Goal: Task Accomplishment & Management: Manage account settings

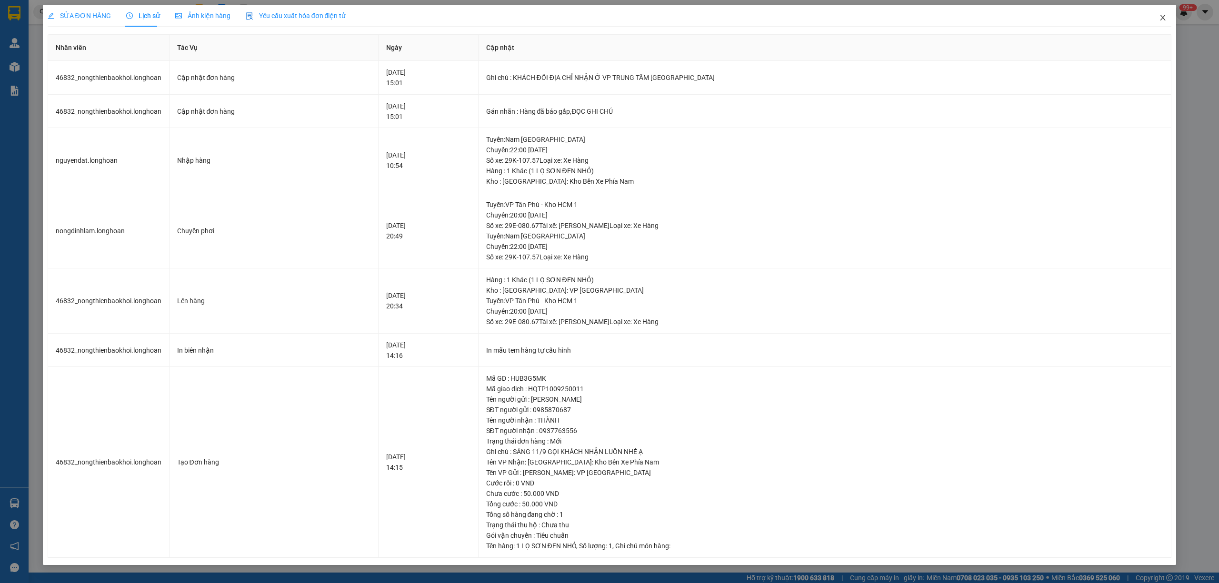
click at [1163, 18] on icon "close" at bounding box center [1162, 18] width 5 height 6
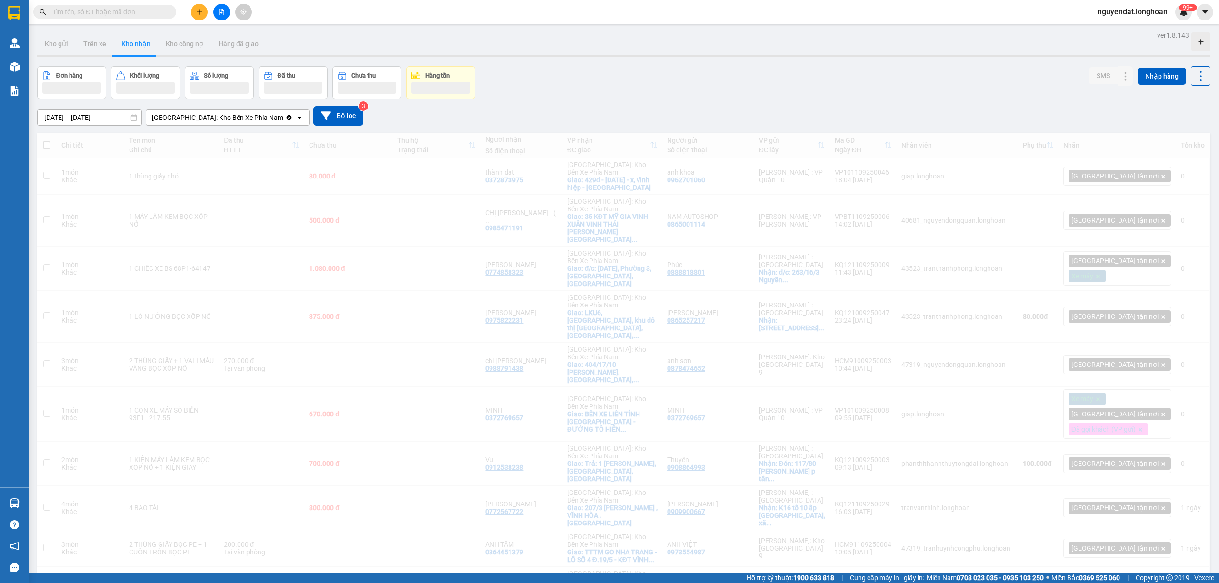
click at [227, 10] on button at bounding box center [221, 12] width 17 height 17
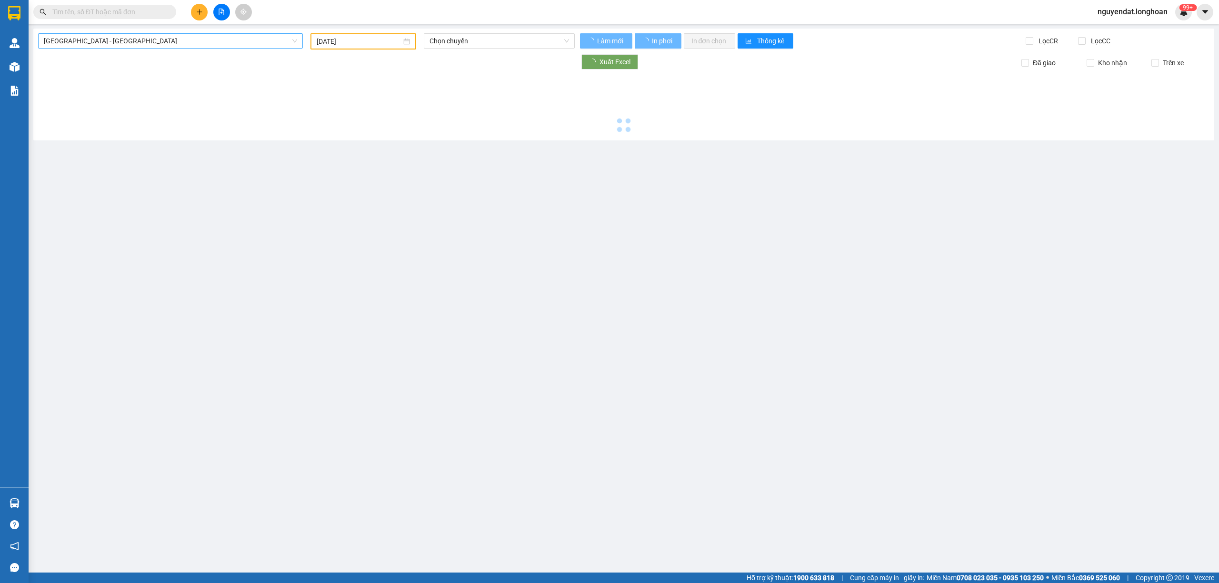
type input "[DATE]"
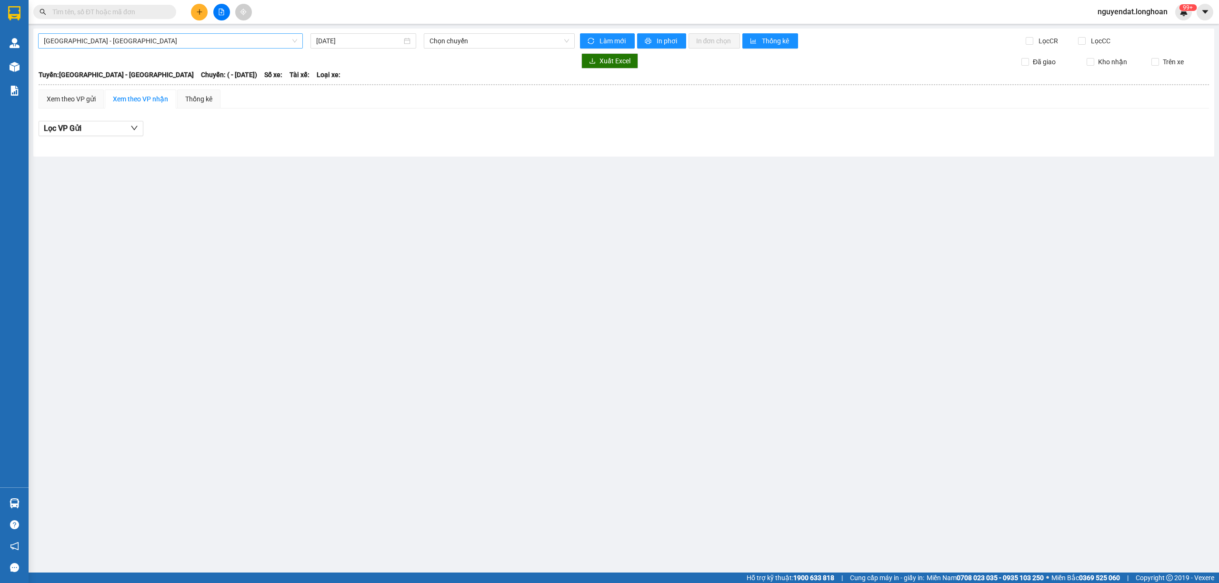
click at [220, 36] on span "[GEOGRAPHIC_DATA] - [GEOGRAPHIC_DATA]" at bounding box center [170, 41] width 253 height 14
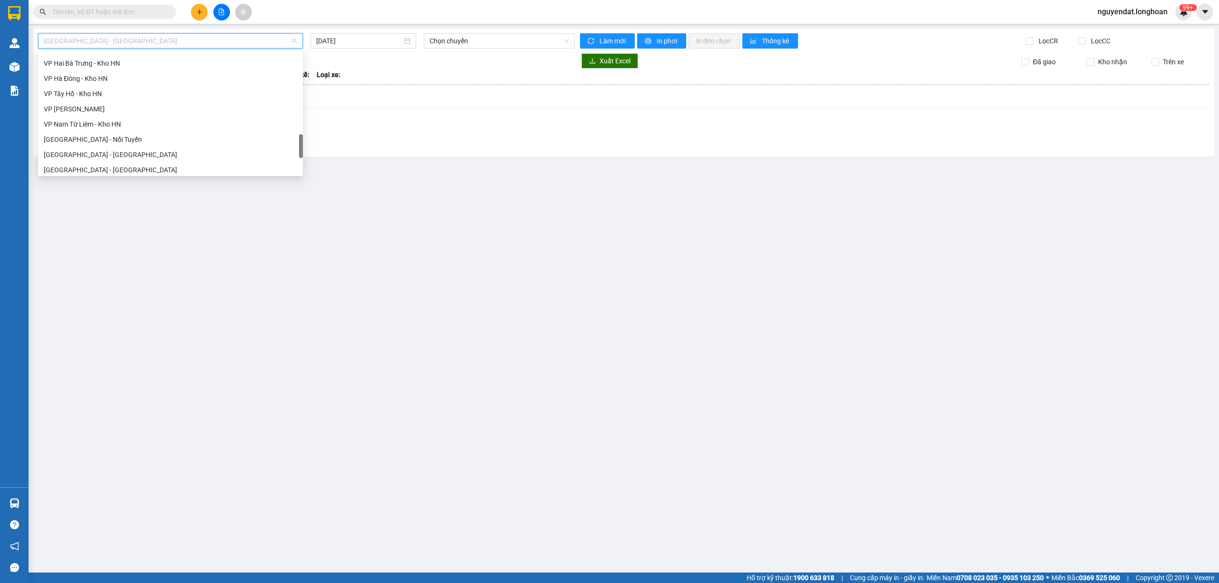
scroll to position [655, 0]
click at [138, 92] on div "Nam [GEOGRAPHIC_DATA]" at bounding box center [170, 90] width 253 height 10
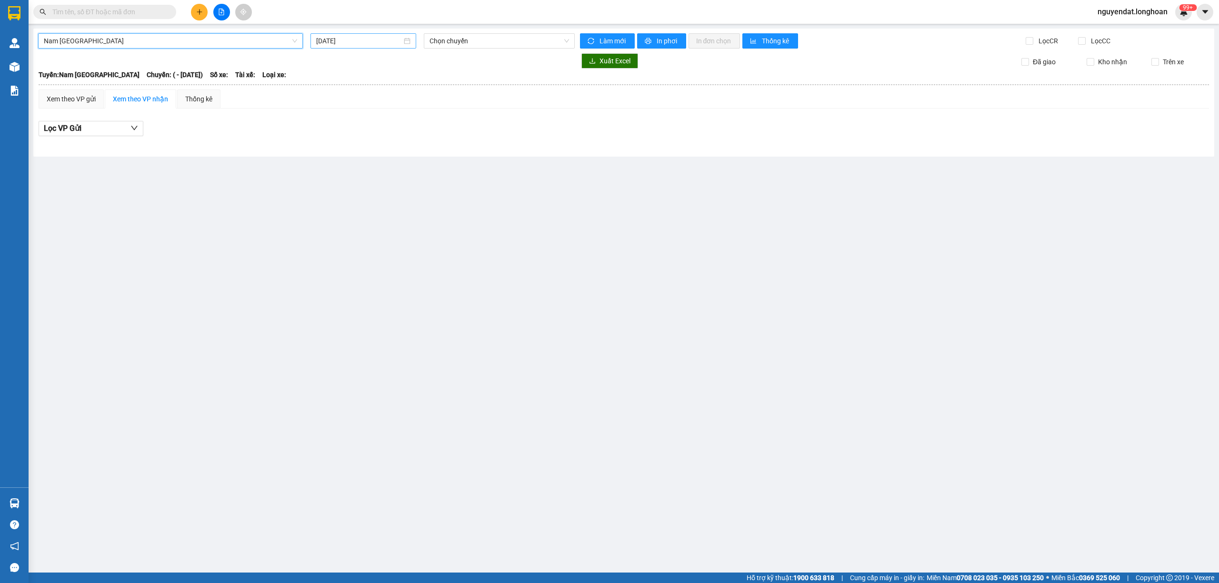
click at [347, 39] on input "[DATE]" at bounding box center [359, 41] width 86 height 10
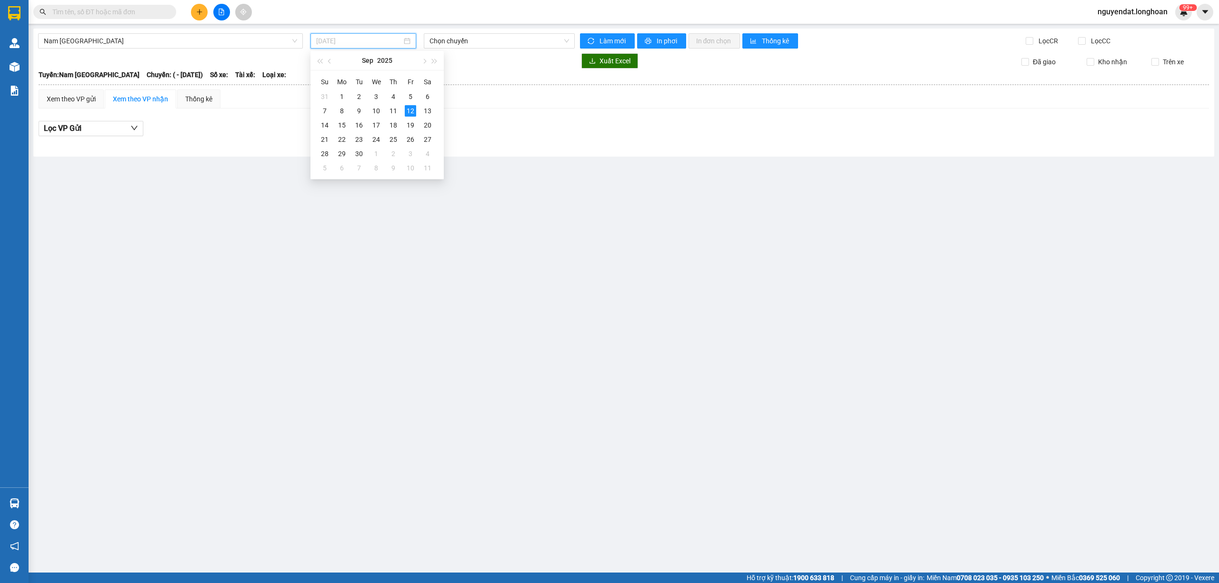
drag, startPoint x: 381, startPoint y: 111, endPoint x: 467, endPoint y: 62, distance: 98.7
click at [381, 111] on div "10" at bounding box center [375, 110] width 11 height 11
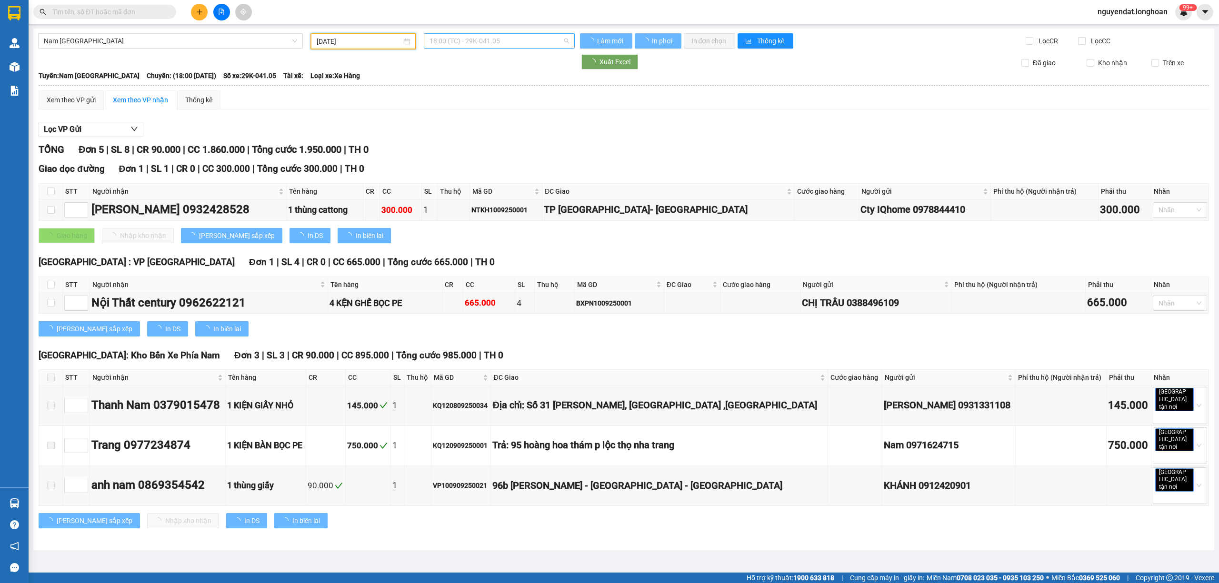
click at [477, 44] on span "18:00 (TC) - 29K-041.05" at bounding box center [499, 41] width 140 height 14
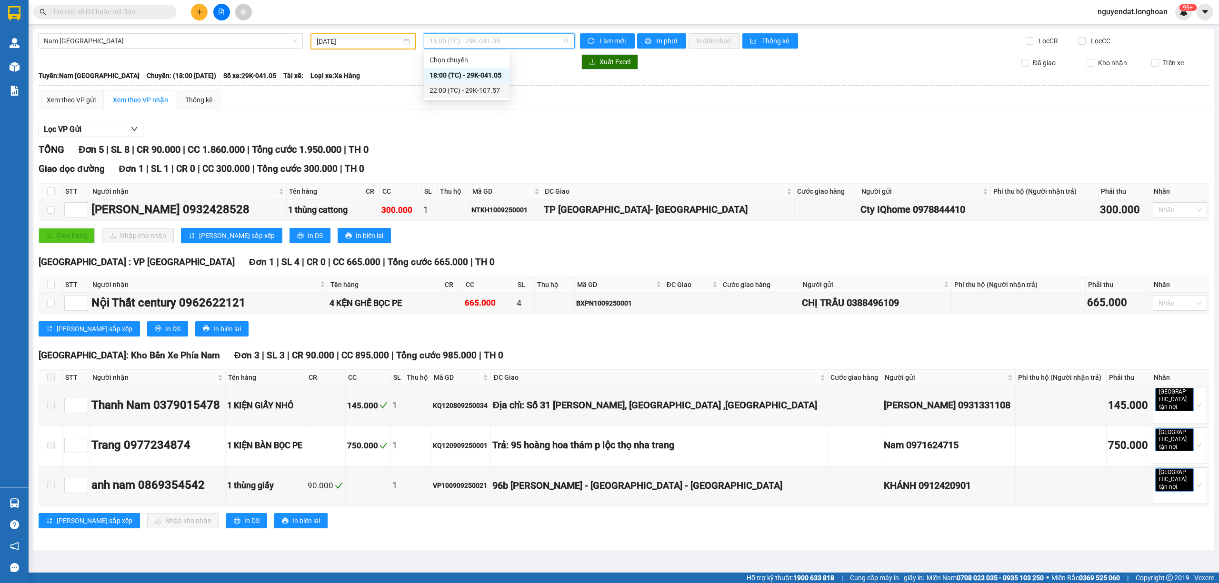
click at [618, 147] on div "TỔNG Đơn 5 | SL 8 | CR 90.000 | CC 1.860.000 | Tổng cước 1.950.000 | TH 0" at bounding box center [624, 149] width 1170 height 15
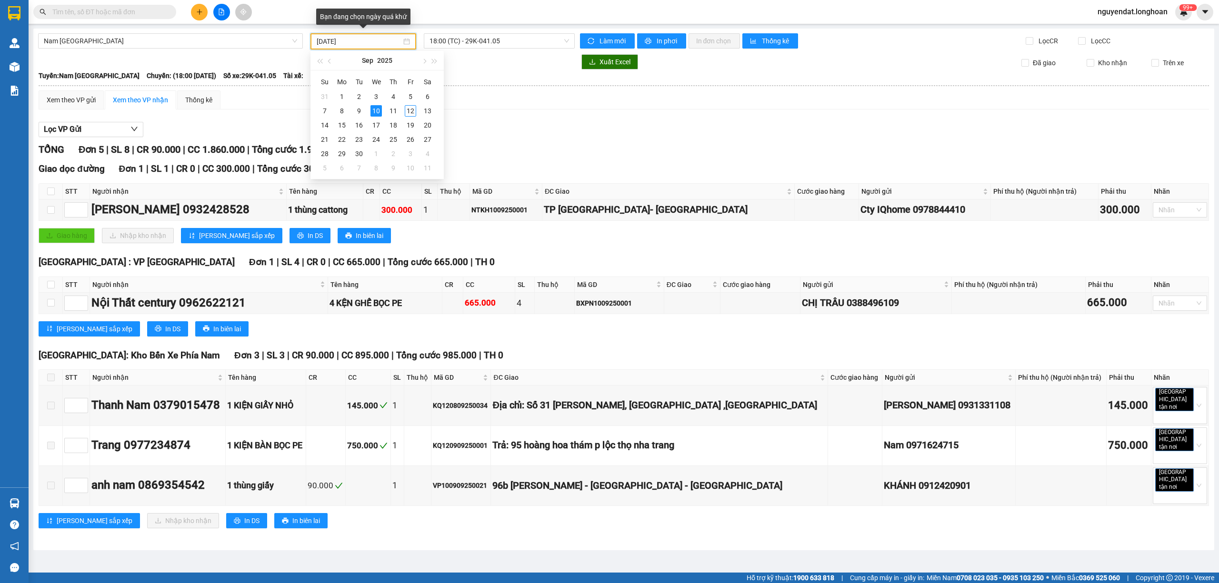
click at [350, 44] on input "[DATE]" at bounding box center [359, 41] width 85 height 10
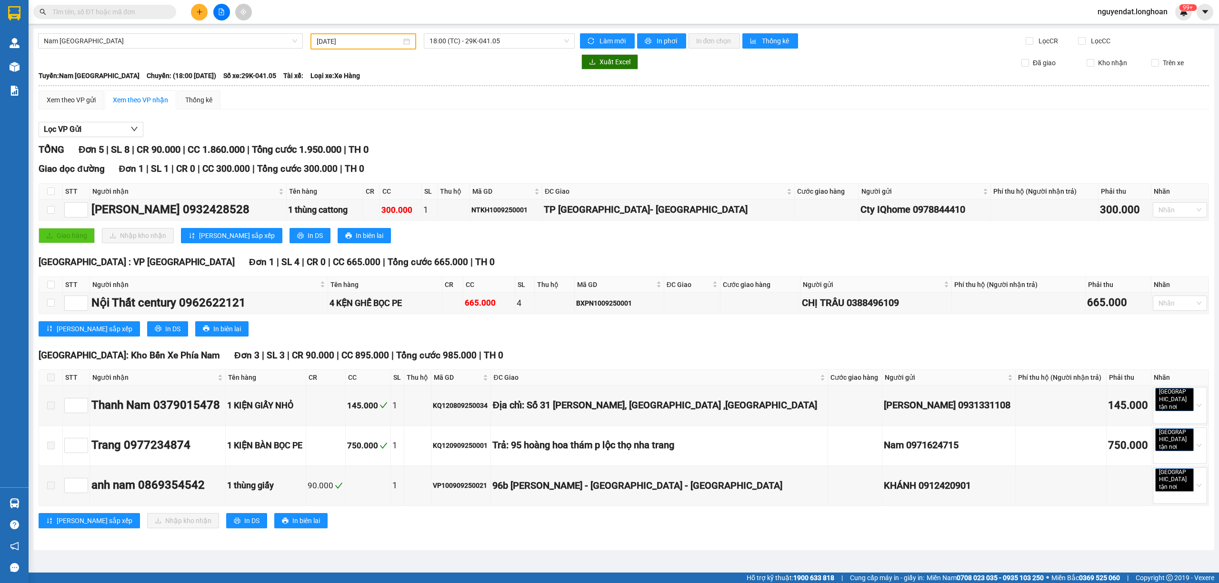
click at [493, 88] on th at bounding box center [623, 85] width 1171 height 9
click at [482, 41] on span "18:00 (TC) - 29K-041.05" at bounding box center [499, 41] width 140 height 14
click at [490, 86] on div "22:00 (TC) - 29K-107.57" at bounding box center [466, 90] width 74 height 10
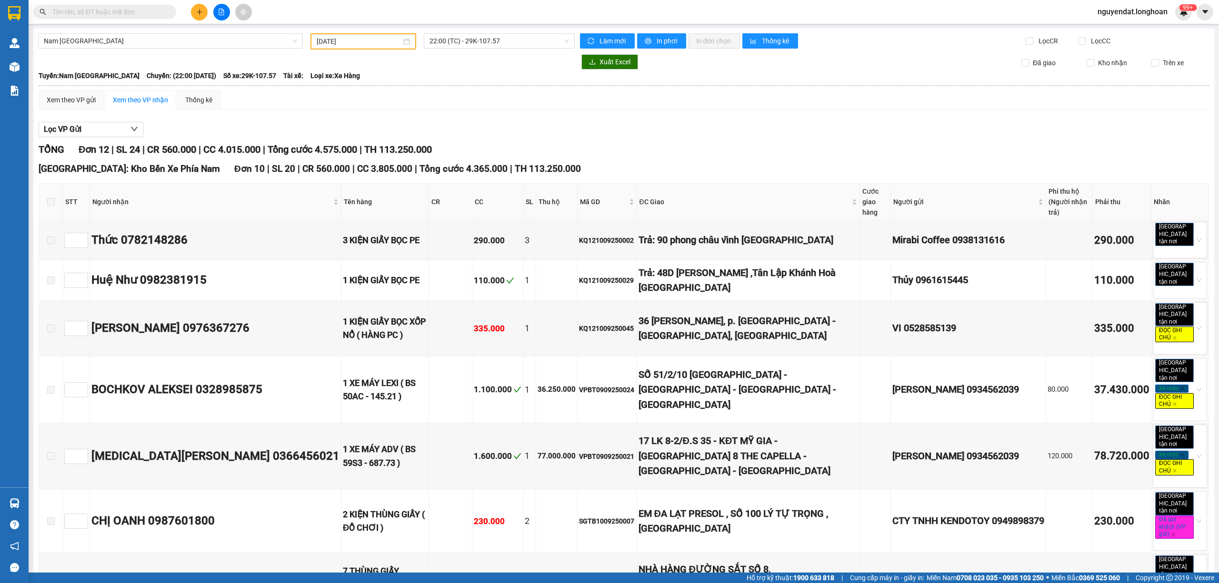
drag, startPoint x: 50, startPoint y: 198, endPoint x: 430, endPoint y: 190, distance: 380.1
click at [51, 198] on span at bounding box center [51, 202] width 8 height 8
drag, startPoint x: 605, startPoint y: 149, endPoint x: 445, endPoint y: 61, distance: 182.4
click at [594, 125] on div "Lọc VP Gửi TỔNG Đơn 12 | SL 24 | CR 560.000 | CC 4.015.000 | Tổng cước 4.575.0…" at bounding box center [624, 507] width 1170 height 781
click at [351, 36] on input "[DATE]" at bounding box center [359, 41] width 85 height 10
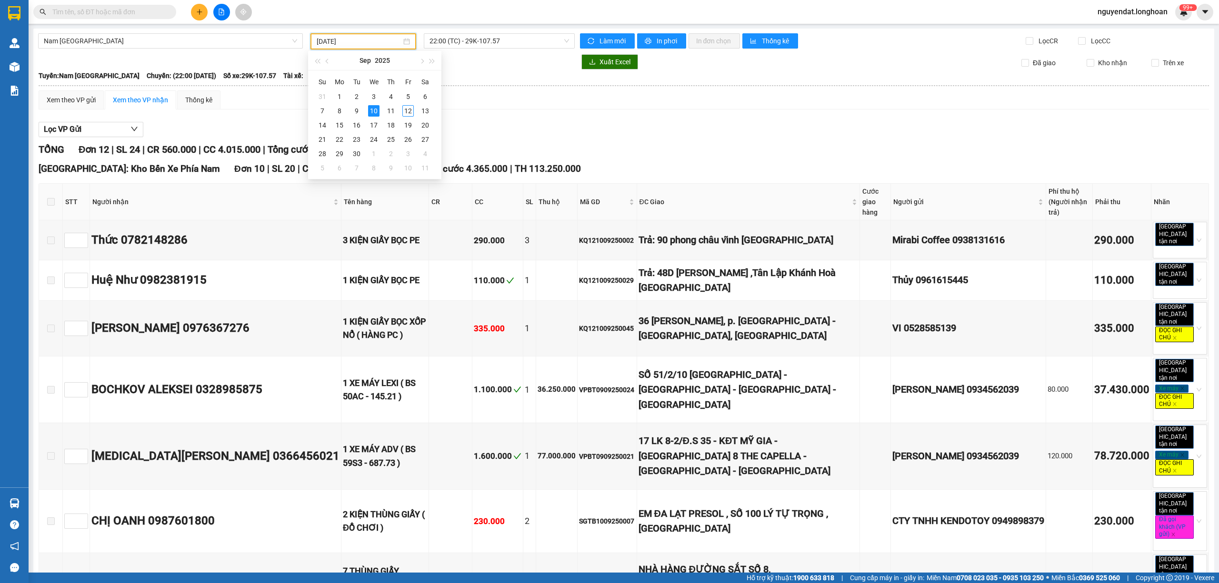
click at [563, 130] on div "Lọc VP Gửi" at bounding box center [624, 130] width 1170 height 16
click at [362, 36] on input "[DATE]" at bounding box center [359, 41] width 85 height 10
click at [356, 109] on div "9" at bounding box center [356, 110] width 11 height 11
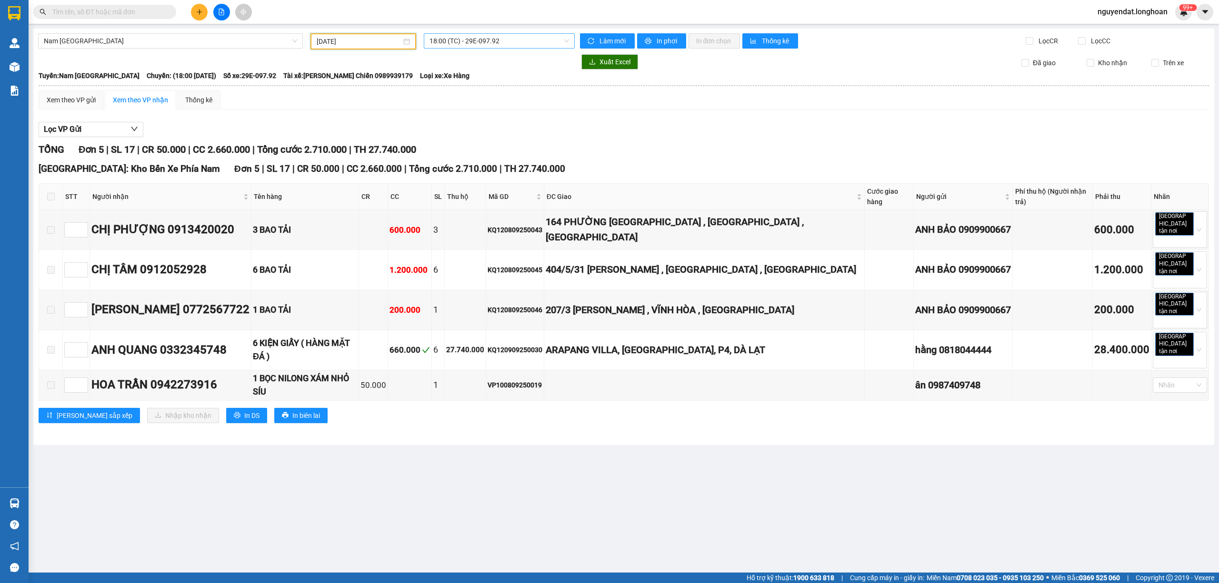
click at [470, 48] on span "18:00 (TC) - 29E-097.92" at bounding box center [499, 41] width 140 height 14
click at [478, 90] on div "22:00 (TC) - 29H-954.95" at bounding box center [466, 90] width 74 height 10
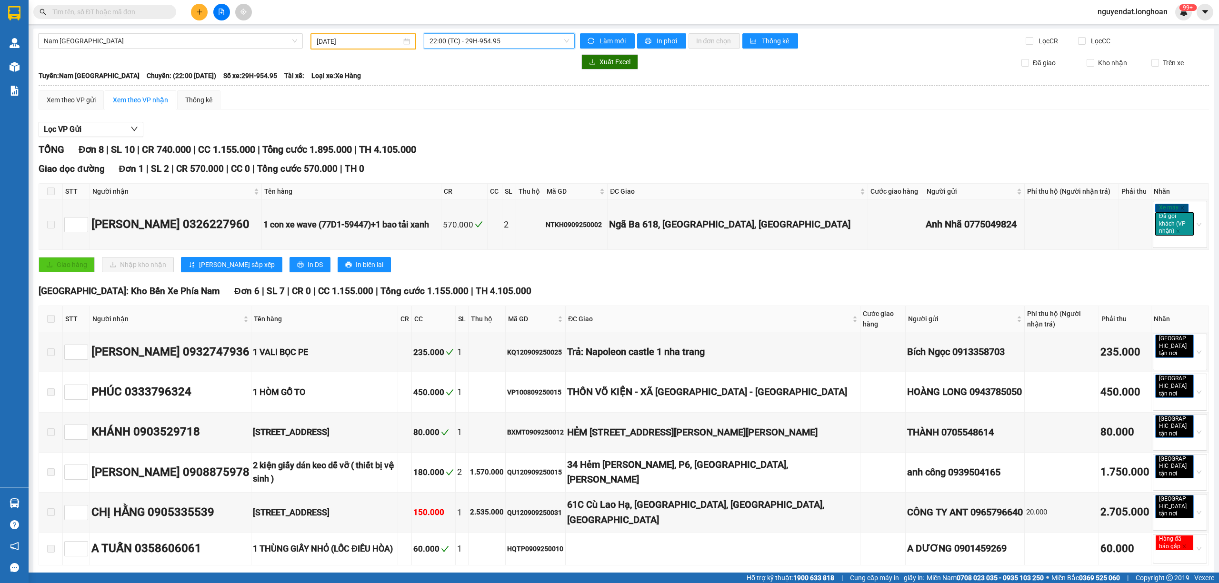
click at [48, 190] on span at bounding box center [51, 192] width 8 height 8
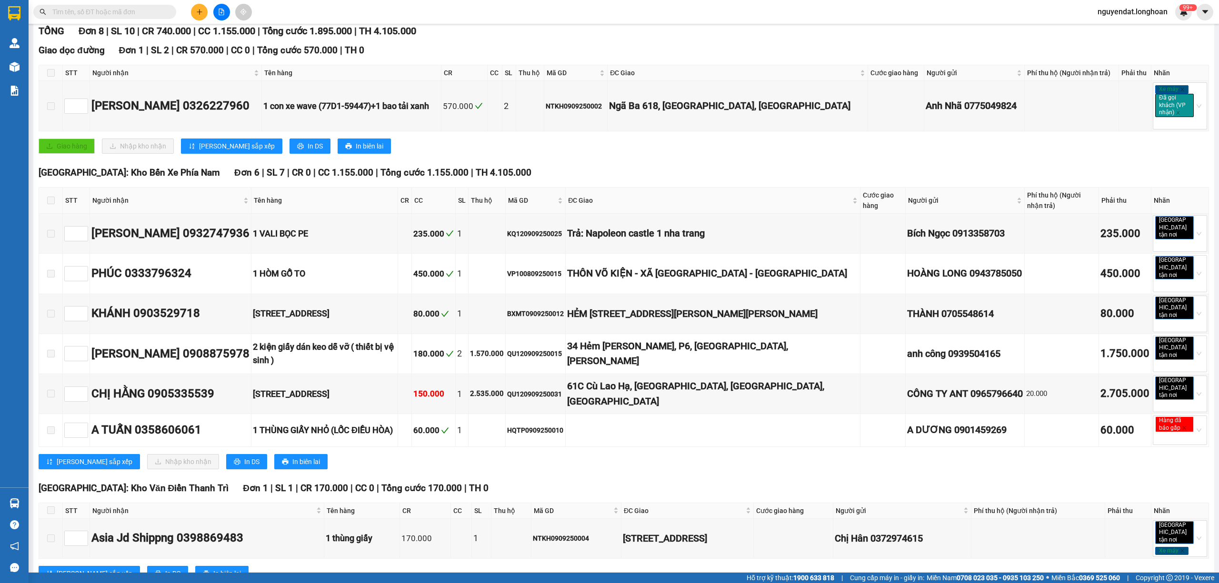
click at [49, 200] on span at bounding box center [51, 201] width 8 height 8
click at [55, 503] on th at bounding box center [51, 511] width 24 height 16
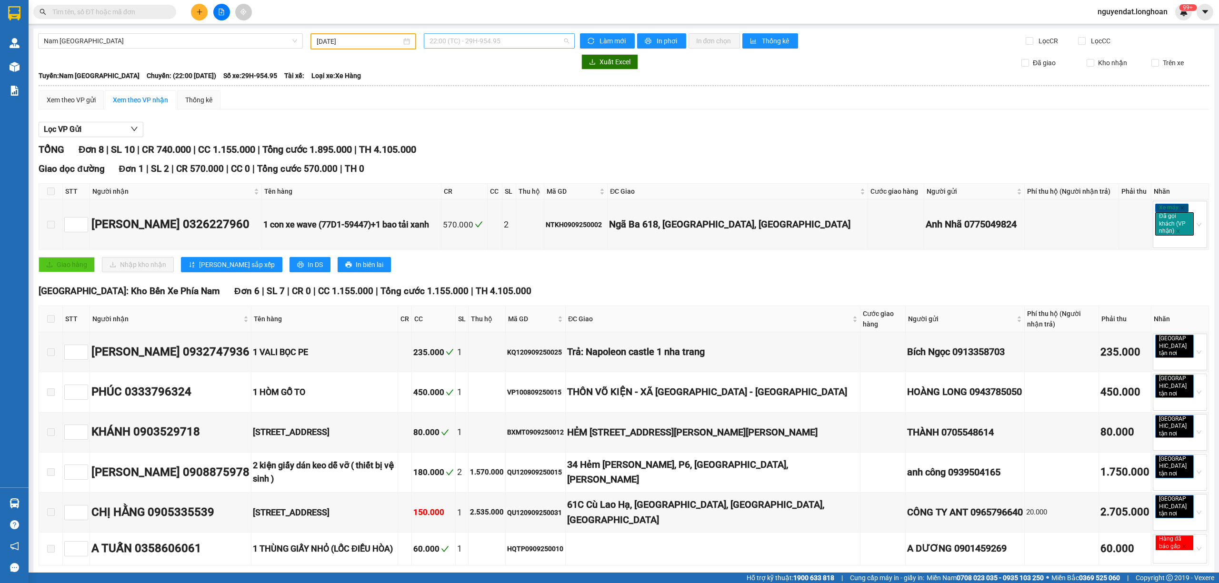
click at [486, 39] on span "22:00 (TC) - 29H-954.95" at bounding box center [499, 41] width 140 height 14
click at [332, 39] on input "[DATE]" at bounding box center [359, 41] width 85 height 10
click at [374, 111] on div "10" at bounding box center [373, 110] width 11 height 11
type input "[DATE]"
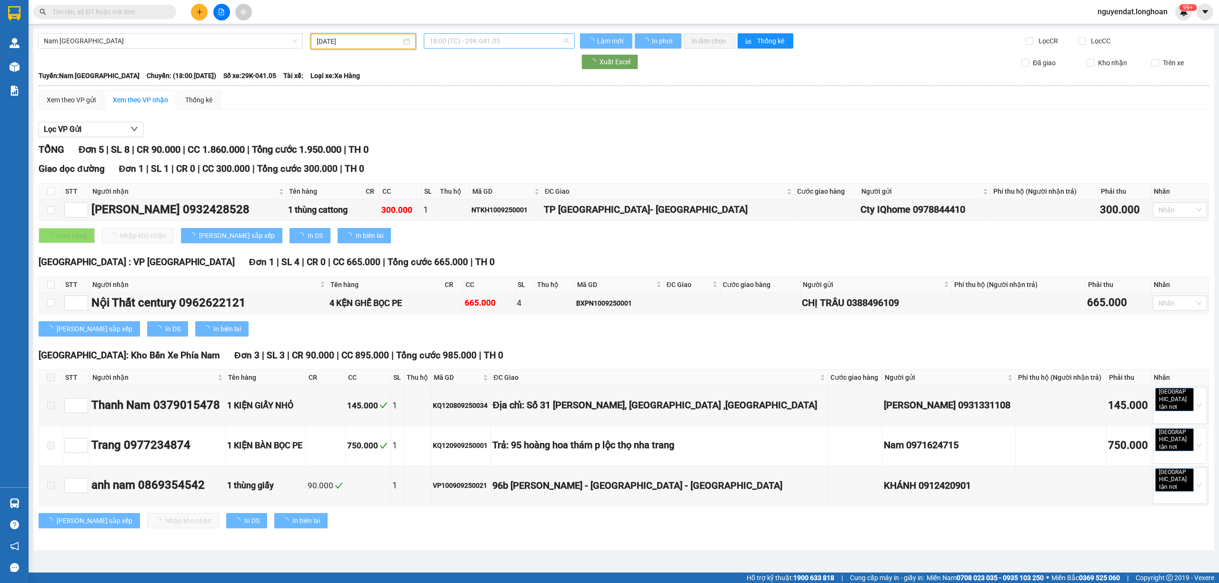
click at [506, 39] on span "18:00 (TC) - 29K-041.05" at bounding box center [499, 41] width 140 height 14
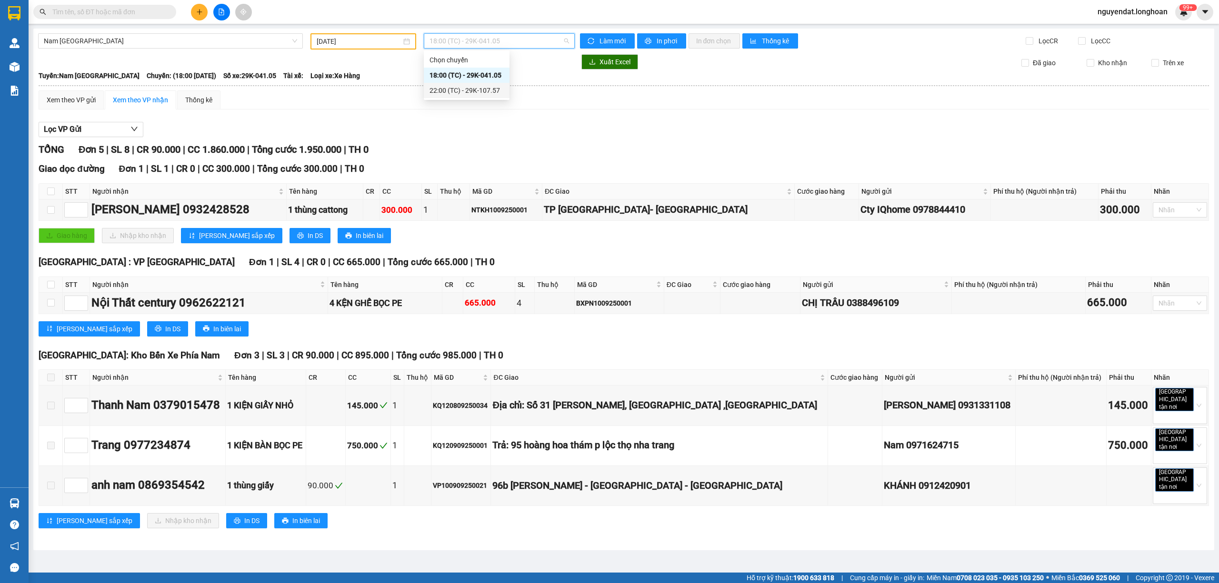
click at [486, 88] on div "22:00 (TC) - 29K-107.57" at bounding box center [466, 90] width 74 height 10
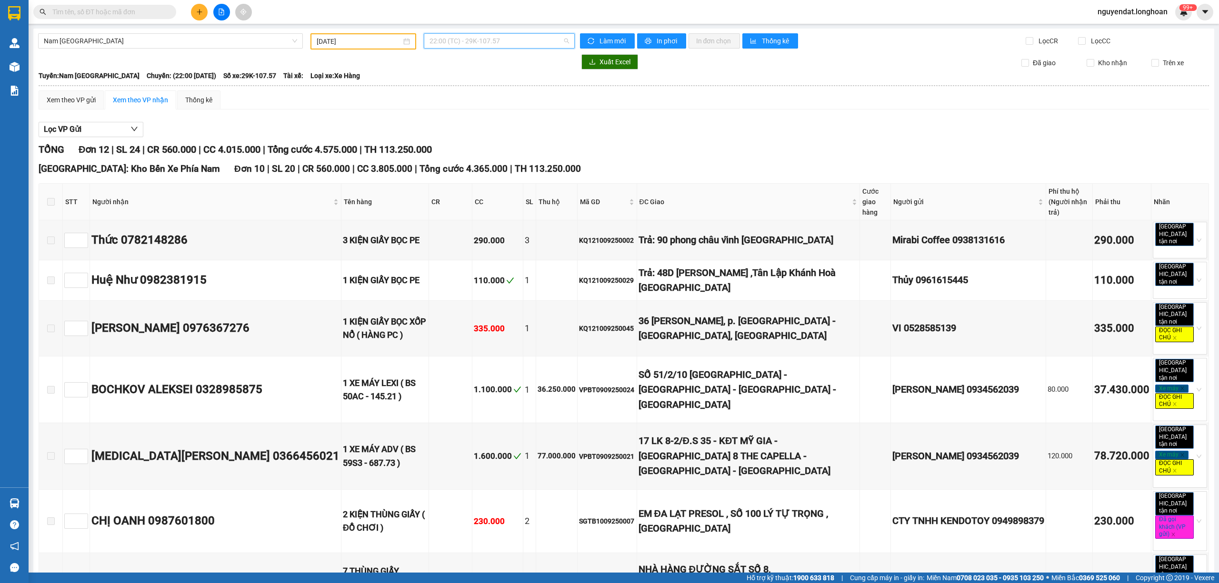
click at [475, 44] on span "22:00 (TC) - 29K-107.57" at bounding box center [499, 41] width 140 height 14
click at [583, 98] on div "Xem theo VP gửi Xem theo VP nhận Thống kê" at bounding box center [624, 99] width 1170 height 19
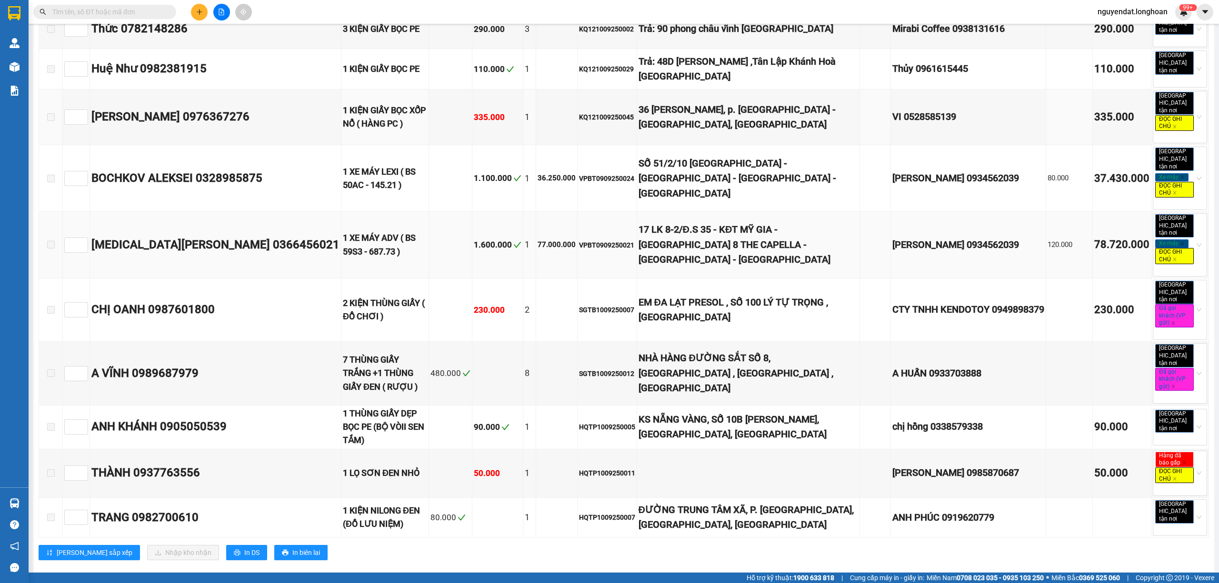
scroll to position [274, 0]
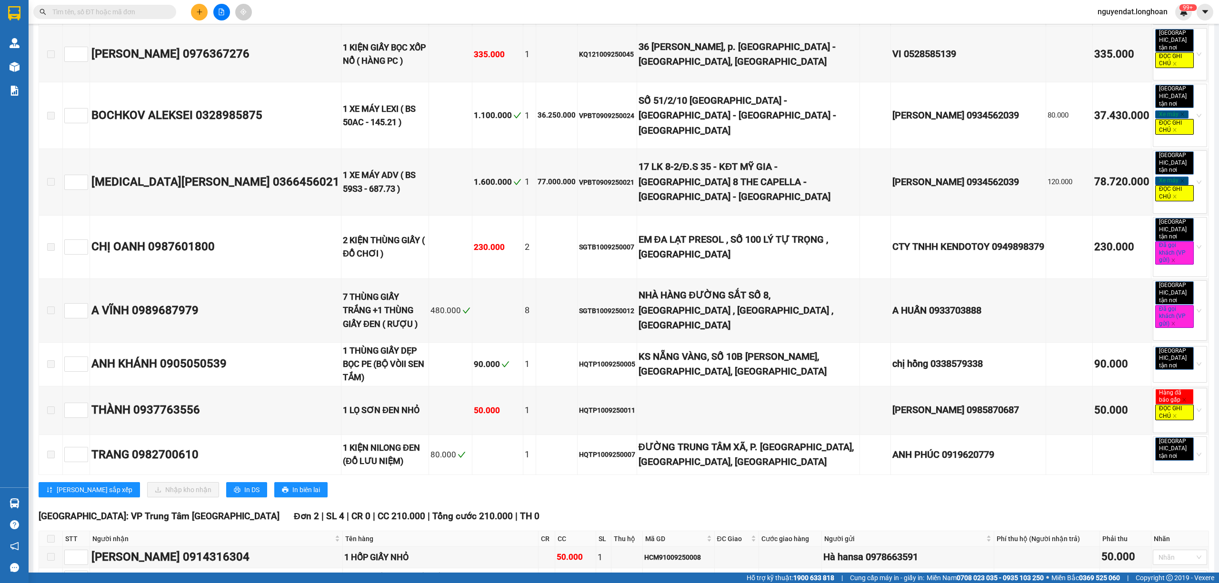
click at [489, 509] on div "[GEOGRAPHIC_DATA]: VP Trung Tâm [GEOGRAPHIC_DATA] 2 | SL 4 | CR 0 | CC 210.000 …" at bounding box center [624, 516] width 1170 height 14
drag, startPoint x: 461, startPoint y: 449, endPoint x: 504, endPoint y: 437, distance: 44.1
click at [461, 509] on div "[GEOGRAPHIC_DATA]: VP Trung Tâm [GEOGRAPHIC_DATA] 2 | SL 4 | CR 0 | CC 210.000 …" at bounding box center [624, 516] width 1170 height 14
click at [528, 482] on div "[PERSON_NAME] sắp xếp Nhập kho nhận In DS In biên lai" at bounding box center [624, 489] width 1170 height 15
click at [578, 435] on td "HQTP1009250007" at bounding box center [608, 455] width 60 height 40
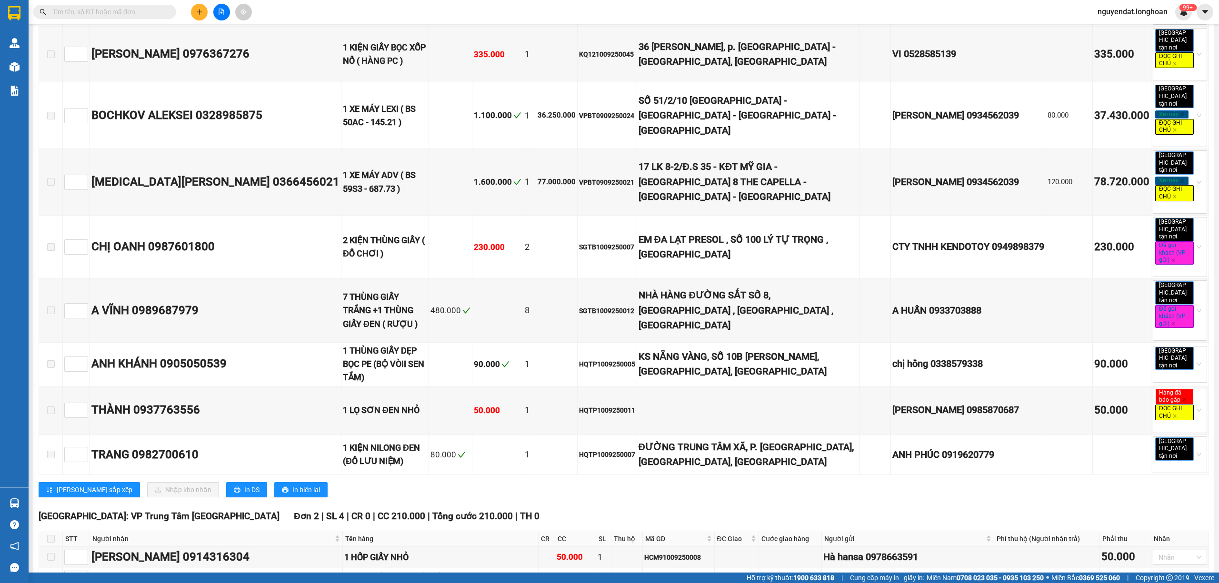
click at [814, 482] on div "[PERSON_NAME] sắp xếp Nhập kho nhận In DS In biên lai" at bounding box center [624, 489] width 1170 height 15
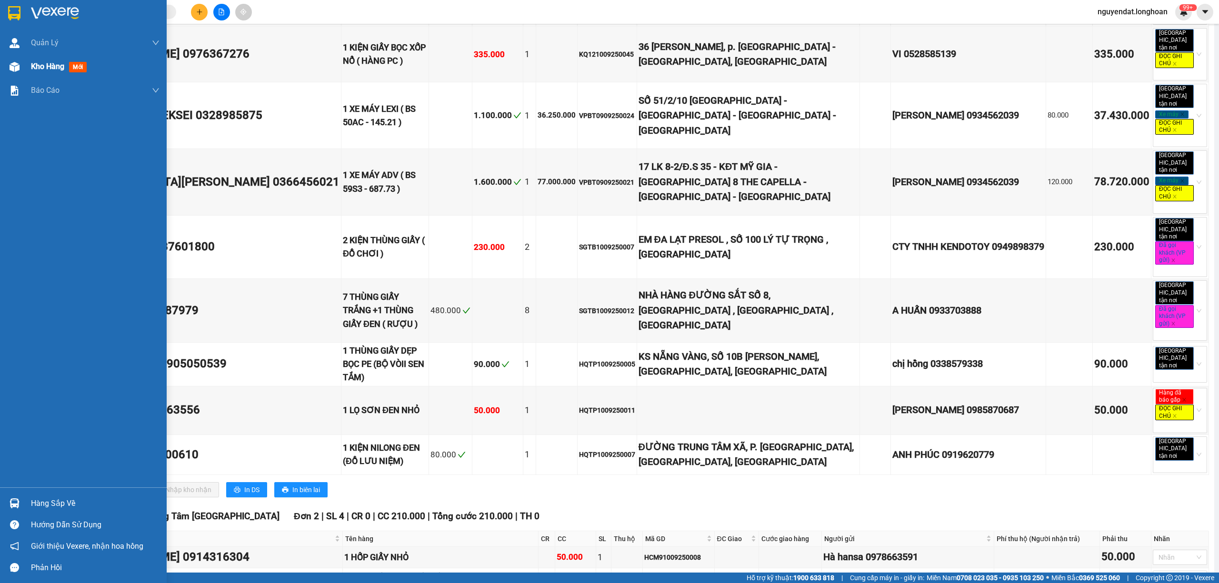
click at [10, 68] on img at bounding box center [15, 67] width 10 height 10
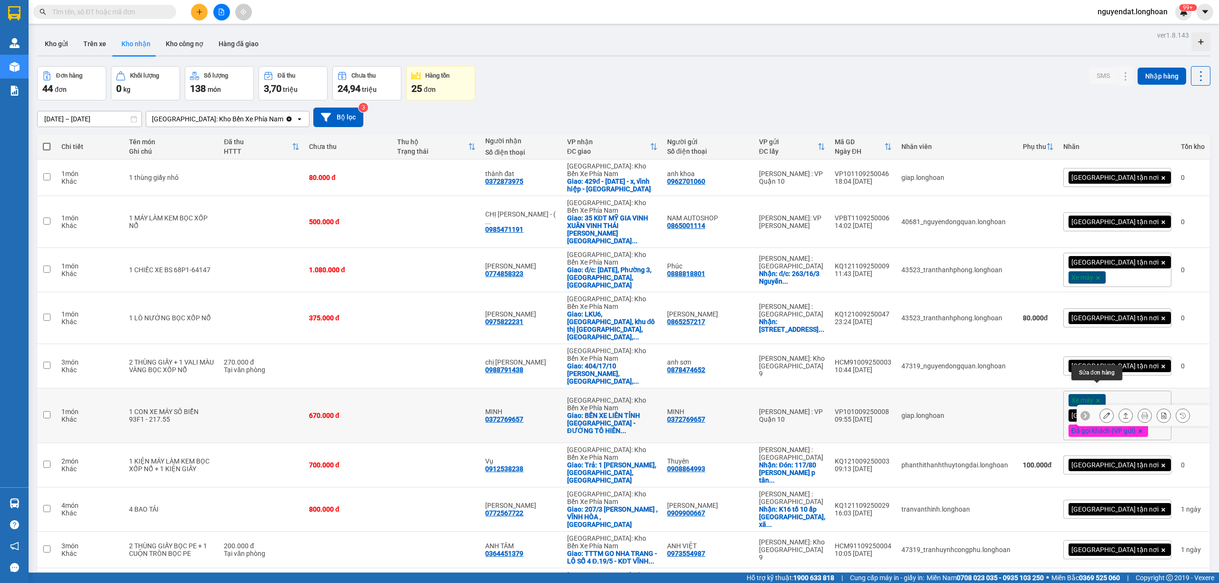
click at [1102, 408] on button at bounding box center [1106, 416] width 13 height 17
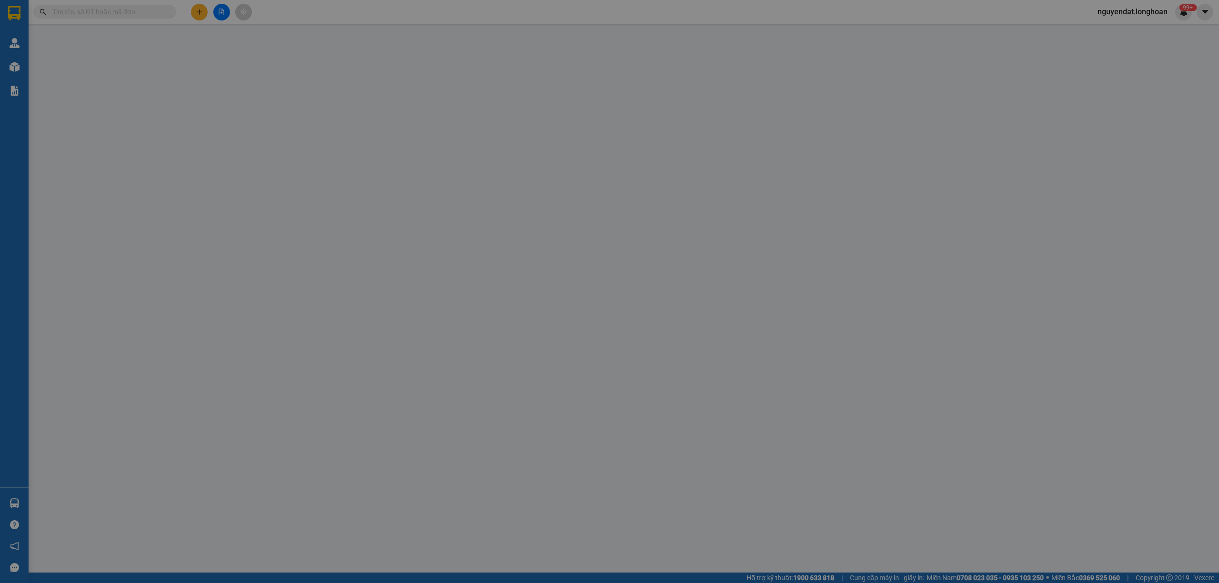
type input "0372769657"
type input "MINH"
type input "0372769657"
type input "MINH"
checkbox input "true"
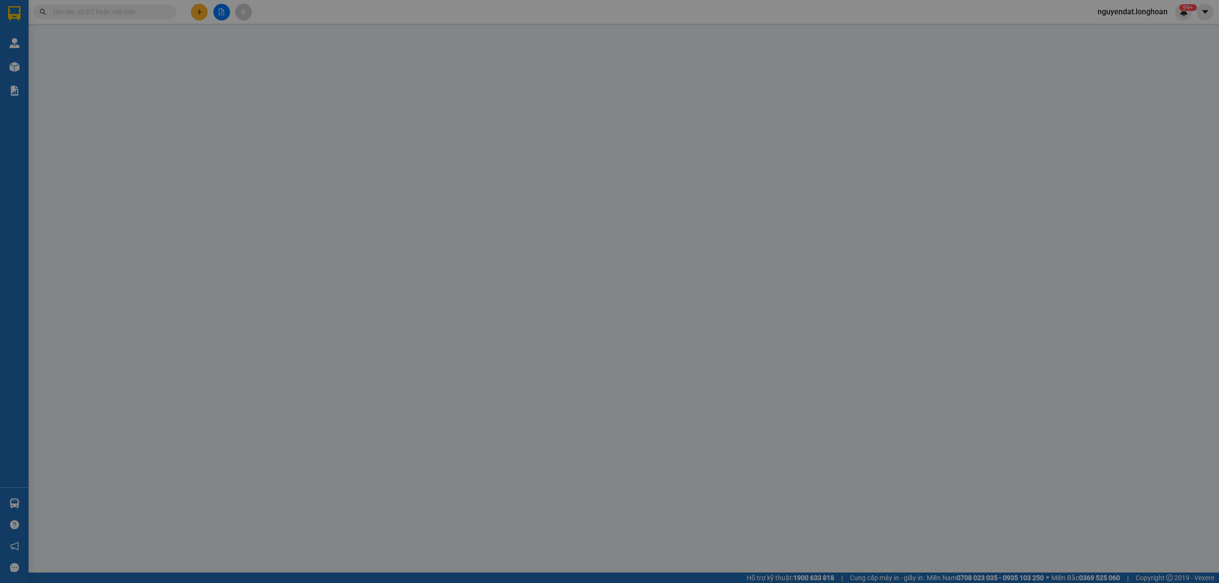
type input "BẾN XE LIÊN TỈNH [GEOGRAPHIC_DATA] - ĐƯỜNG [GEOGRAPHIC_DATA] - P, 3 - [GEOGRAPH…"
type input "CÓ CAVET ĐI KÈM"
type input "670.000"
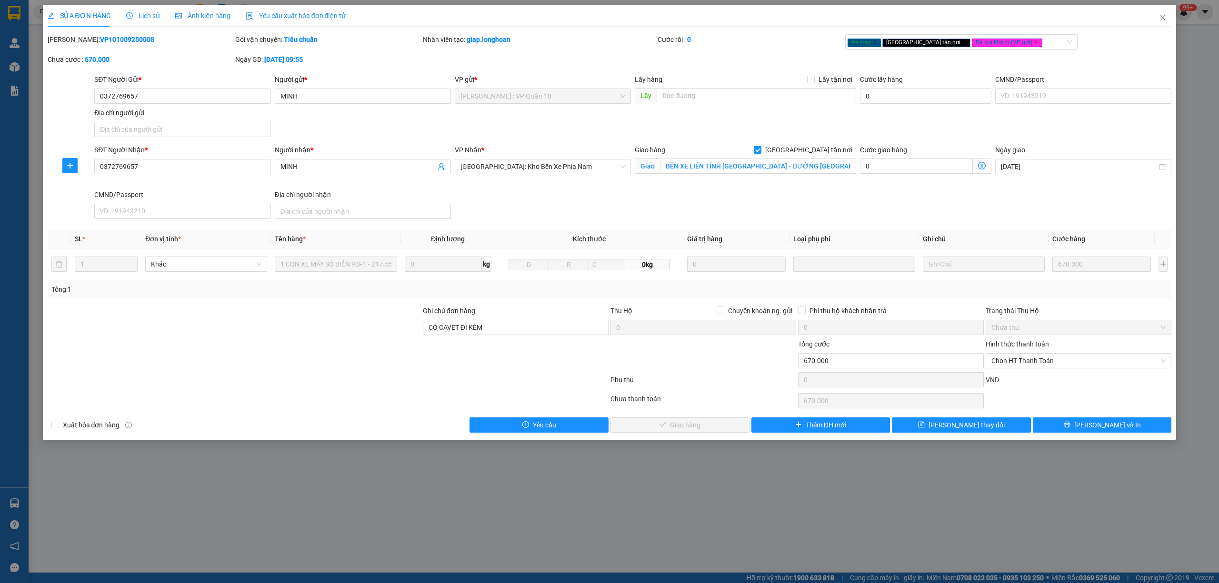
click at [146, 20] on span "Lịch sử" at bounding box center [143, 16] width 34 height 8
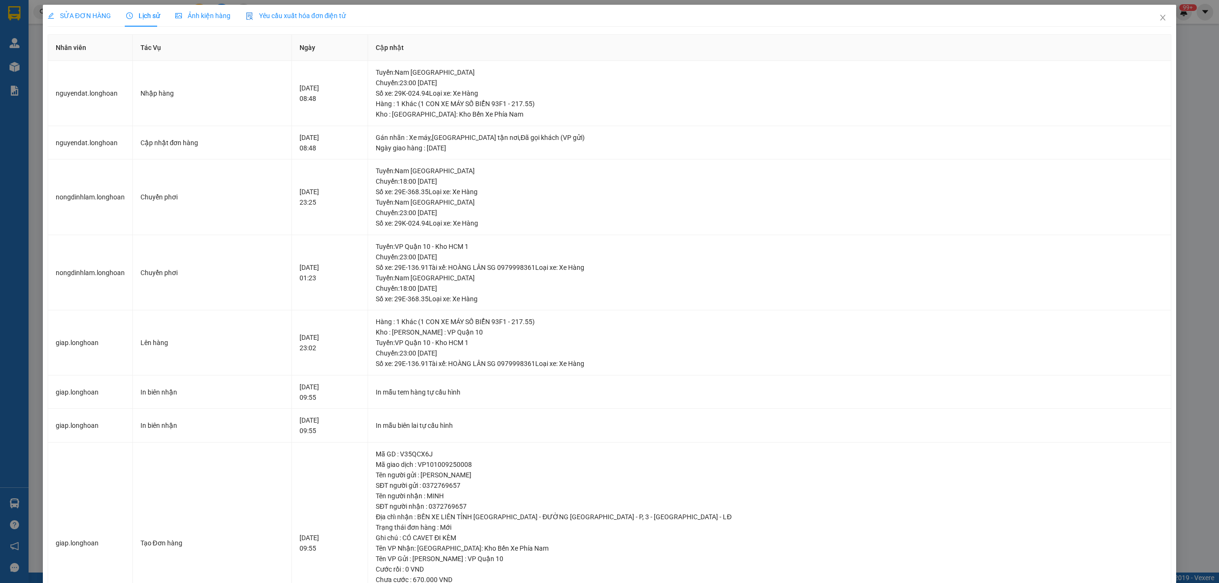
click at [83, 20] on div "SỬA ĐƠN HÀNG" at bounding box center [79, 15] width 63 height 10
